Goal: Information Seeking & Learning: Find contact information

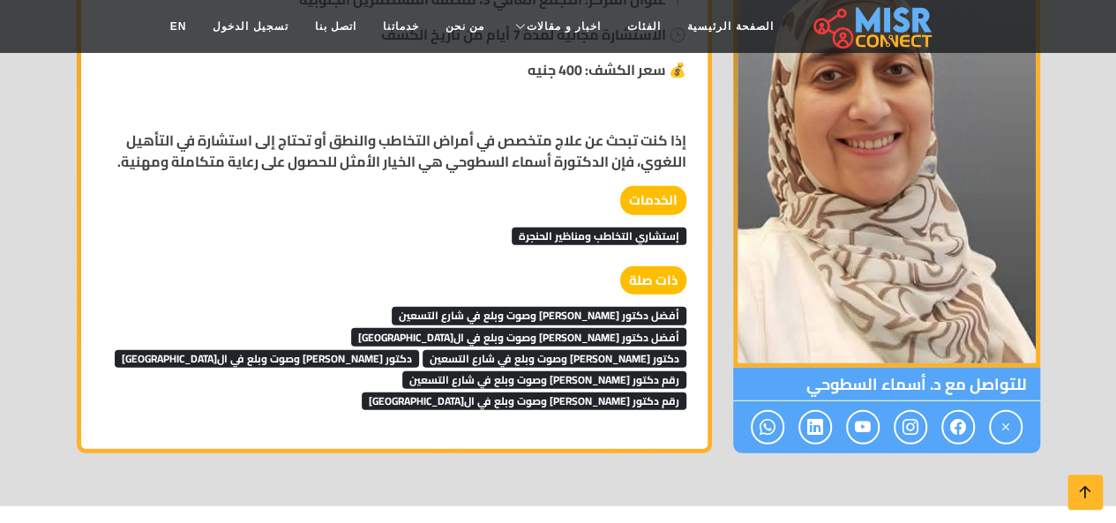
scroll to position [2286, 0]
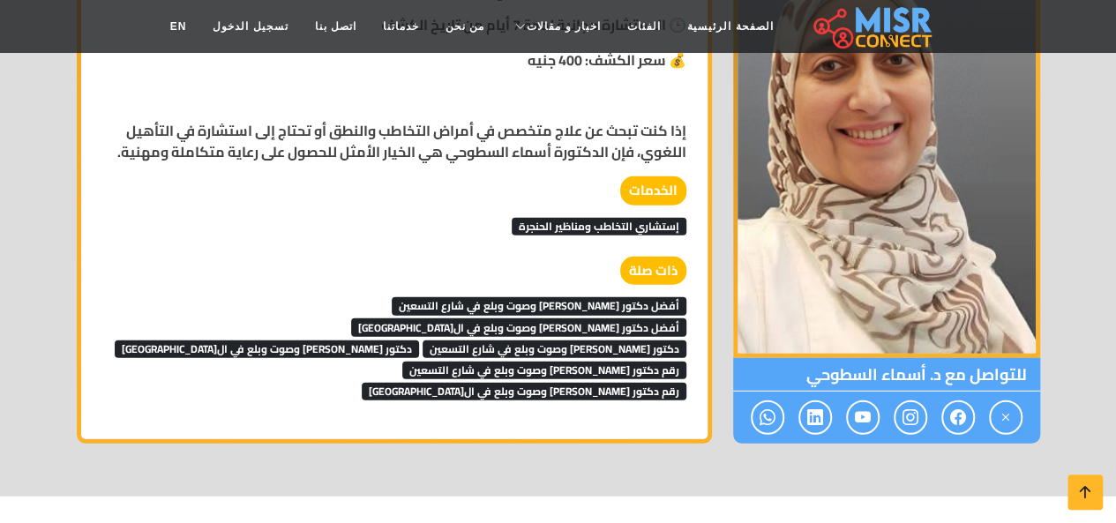
click at [412, 318] on span "أفضل دكتور [PERSON_NAME] وصوت وبلع في ال[GEOGRAPHIC_DATA]" at bounding box center [518, 327] width 335 height 18
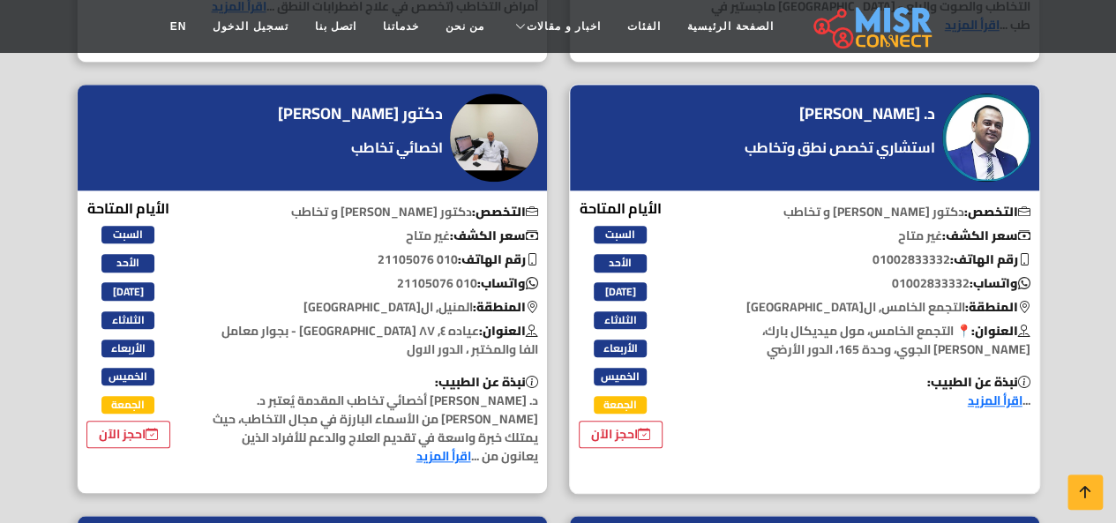
scroll to position [700, 0]
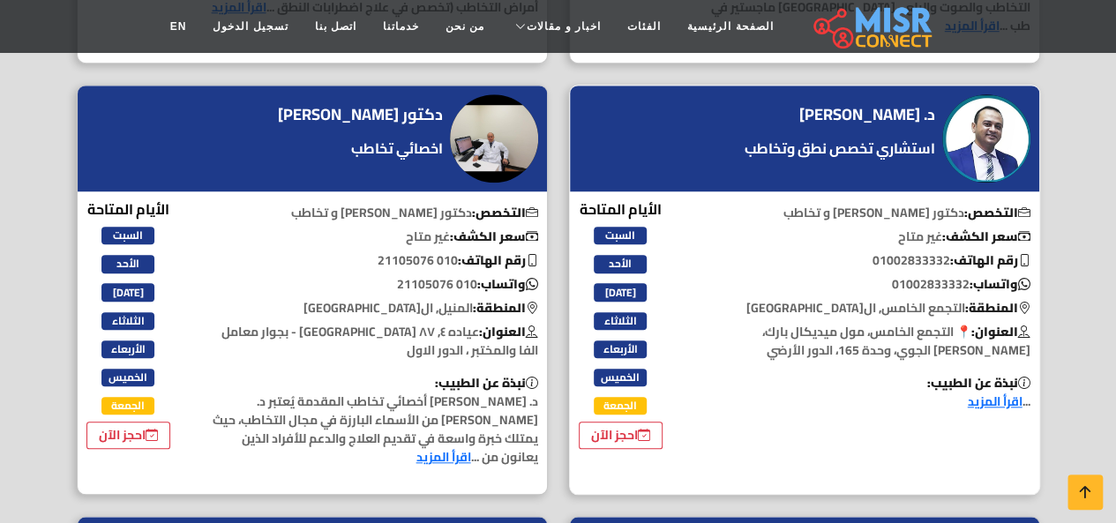
click at [725, 228] on p "سعر الكشف: غير متاح" at bounding box center [866, 237] width 347 height 19
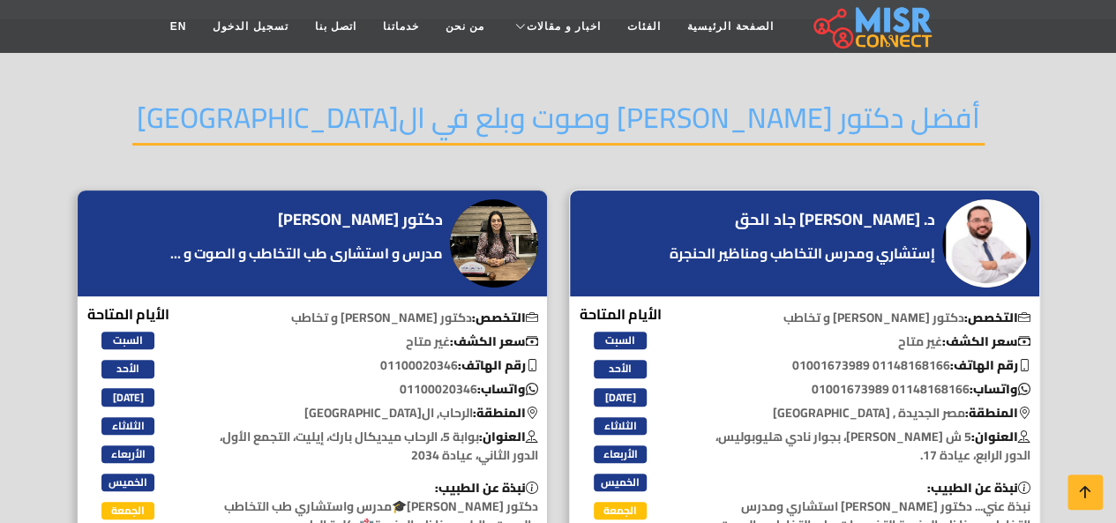
scroll to position [147, 0]
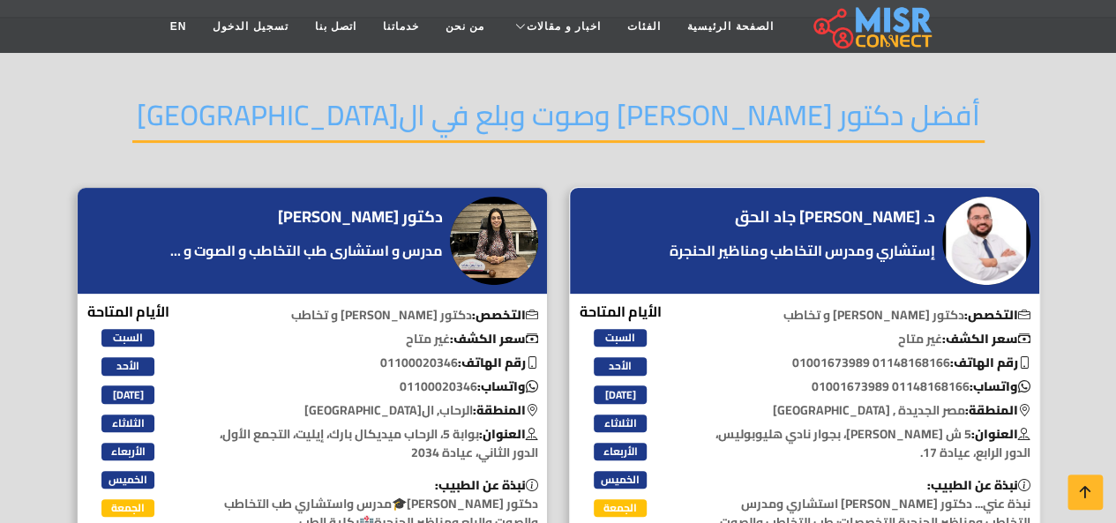
click at [951, 213] on img at bounding box center [986, 241] width 88 height 88
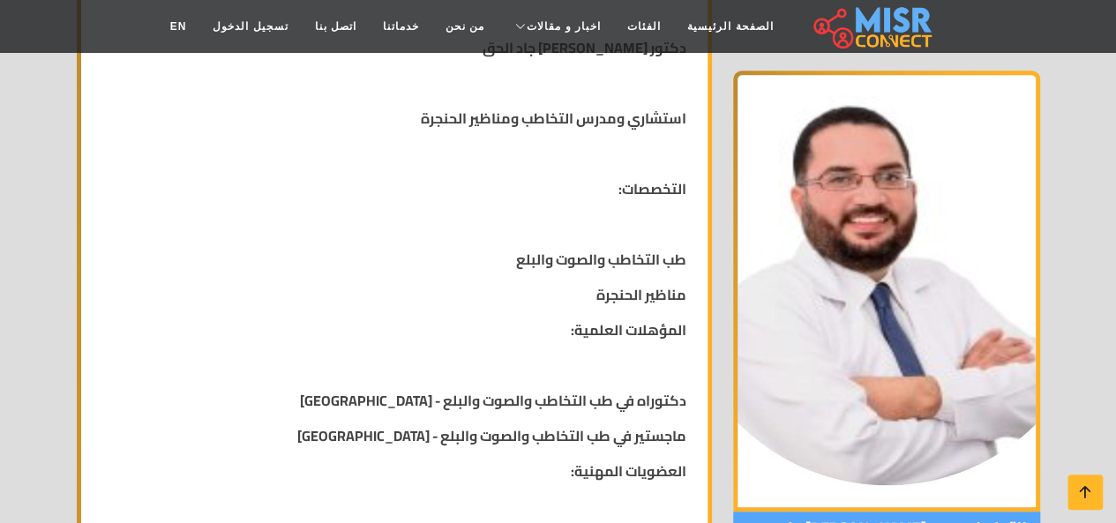
scroll to position [646, 0]
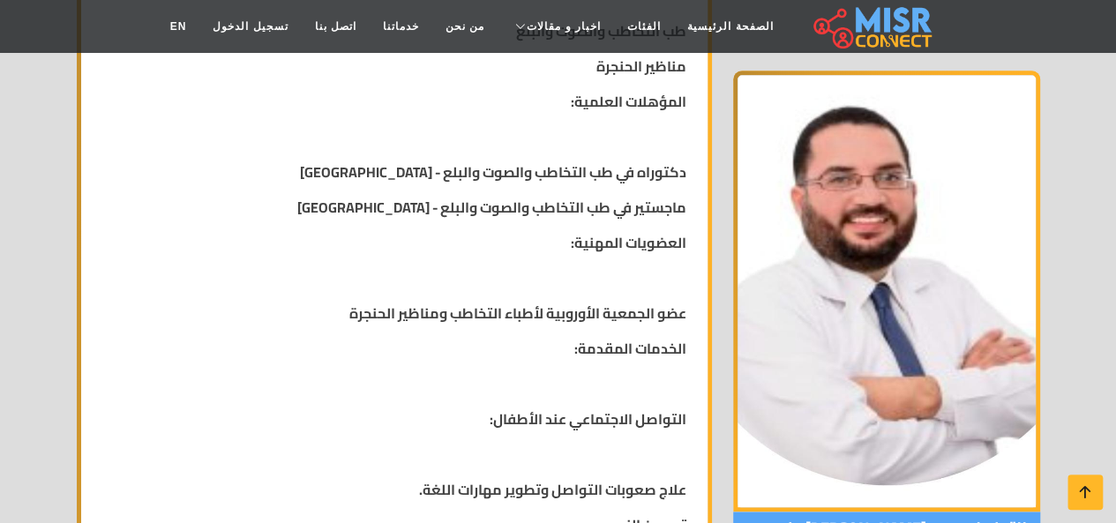
click at [754, 255] on img at bounding box center [886, 291] width 307 height 441
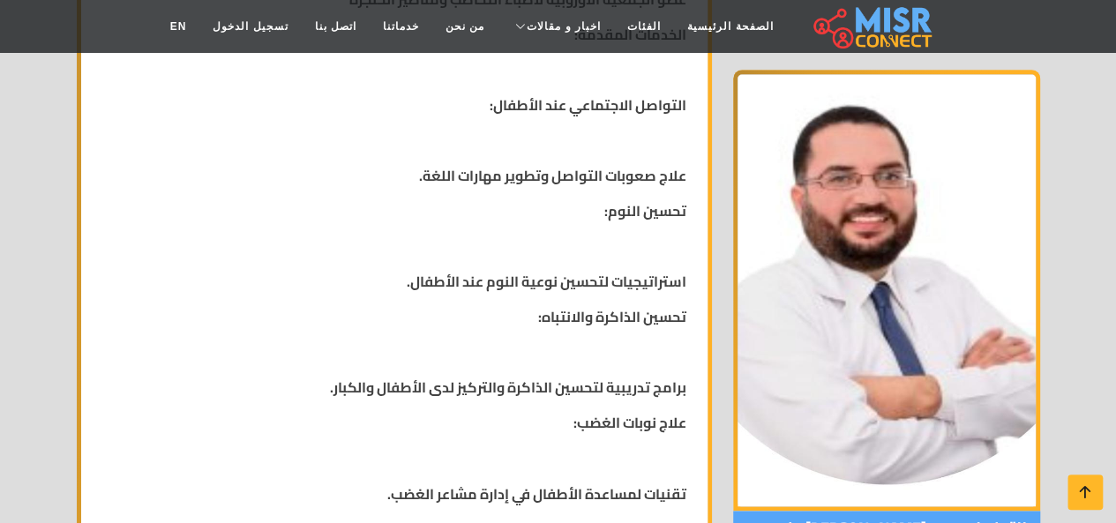
scroll to position [1190, 0]
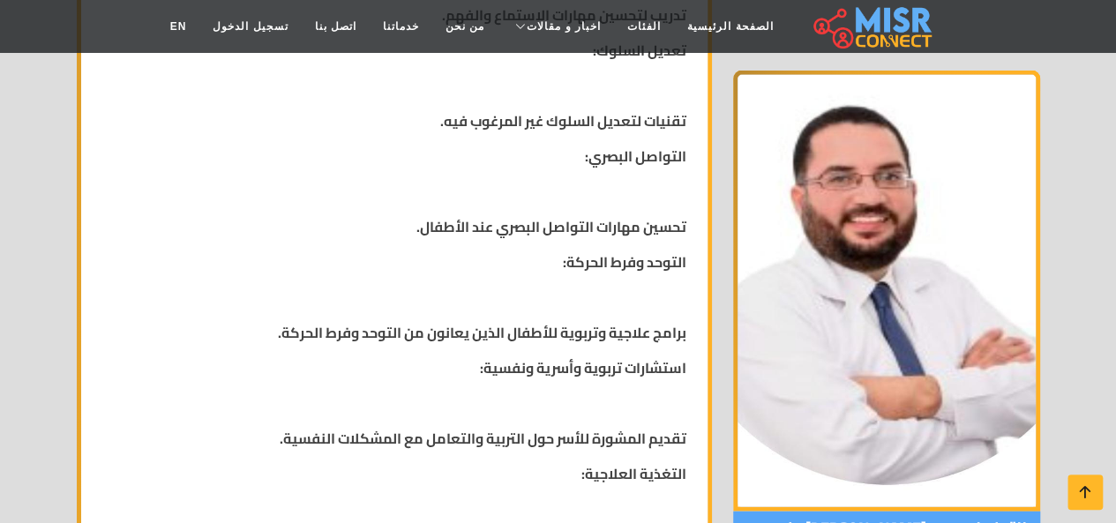
scroll to position [1984, 0]
